Goal: Find contact information: Find contact information

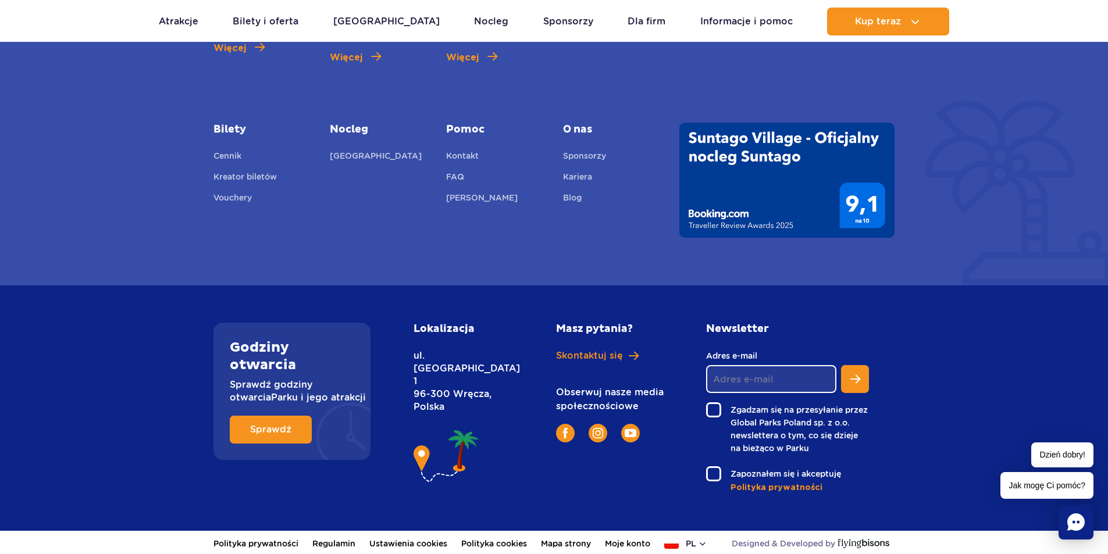
scroll to position [4198, 0]
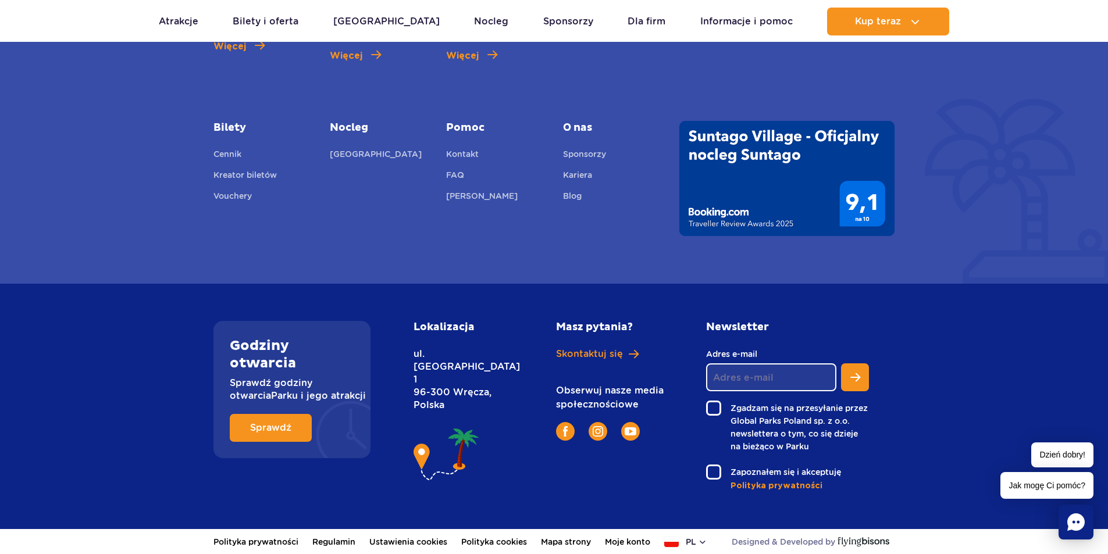
click at [423, 428] on img at bounding box center [446, 455] width 66 height 59
click at [466, 426] on img at bounding box center [446, 455] width 66 height 59
click at [488, 326] on h2 "Lokalizacja" at bounding box center [458, 327] width 90 height 13
click at [399, 367] on div "Godziny otwarcia Sprawdź godziny otwarcia Parku i jego atrakcji Sprawdź" at bounding box center [305, 406] width 200 height 171
click at [287, 428] on link "Sprawdź" at bounding box center [271, 428] width 82 height 28
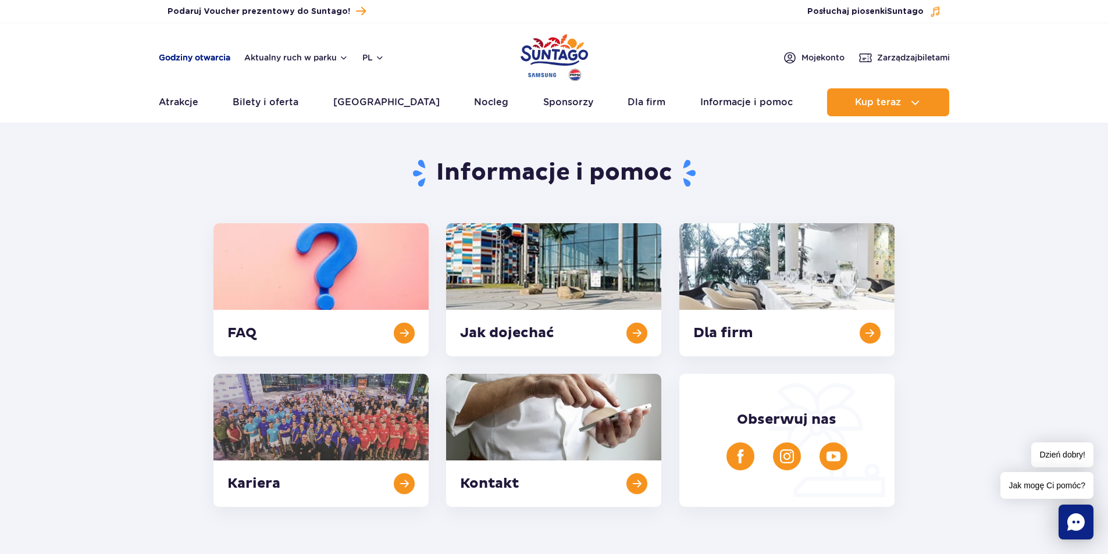
click at [199, 59] on link "Godziny otwarcia" at bounding box center [195, 58] width 72 height 12
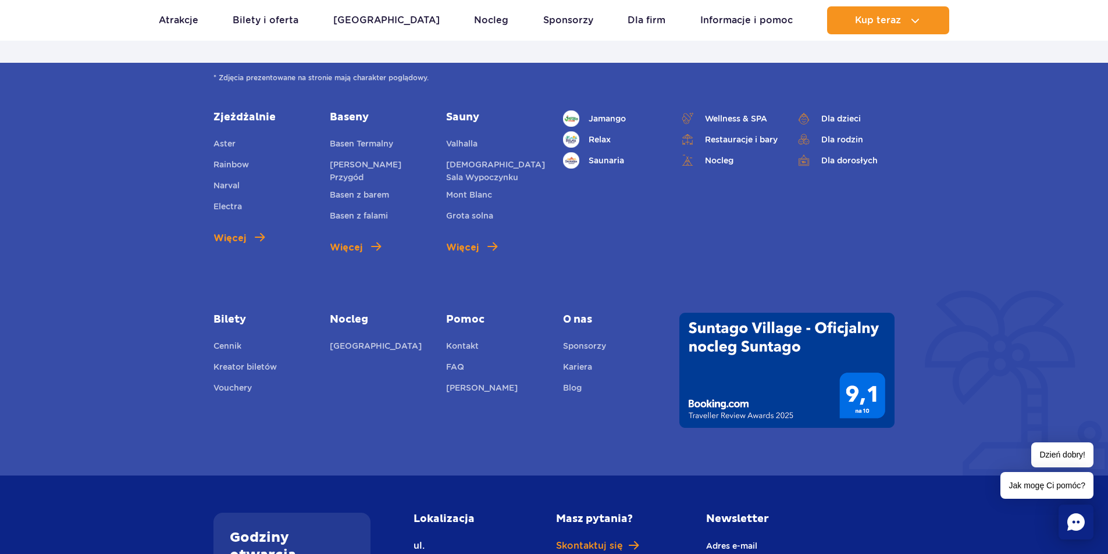
scroll to position [2534, 0]
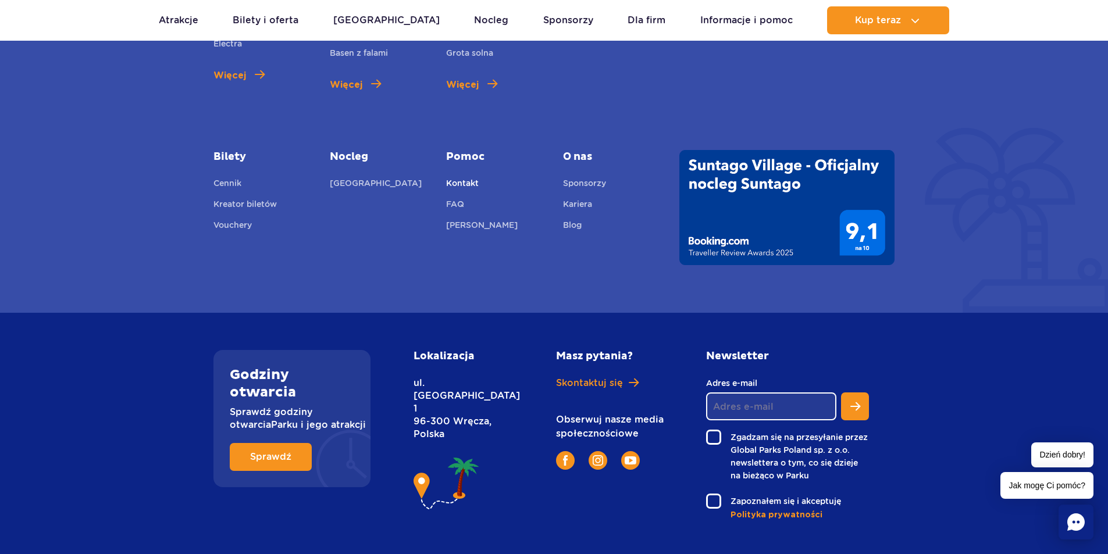
click at [470, 177] on link "Kontakt" at bounding box center [462, 185] width 33 height 16
